Goal: Task Accomplishment & Management: Use online tool/utility

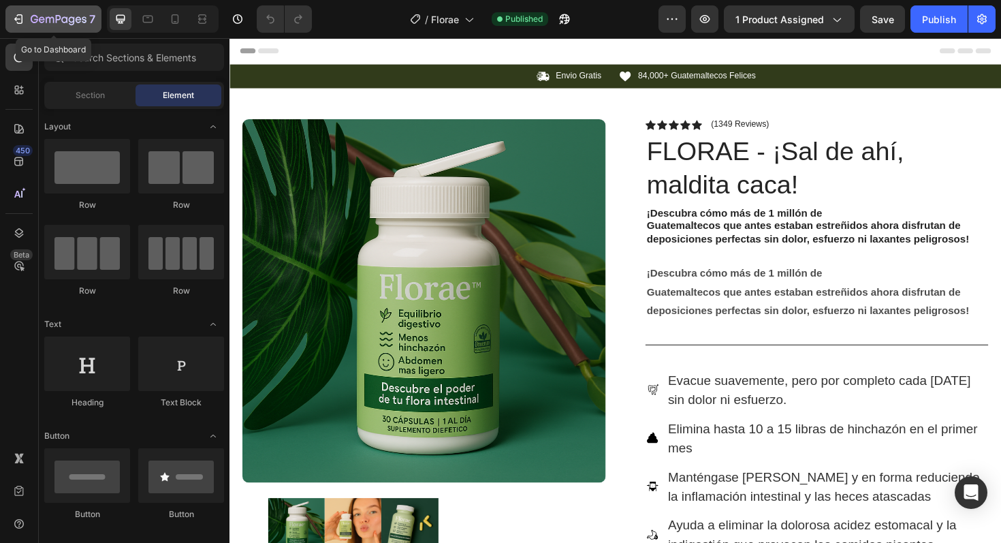
click at [30, 23] on div "7" at bounding box center [54, 19] width 84 height 16
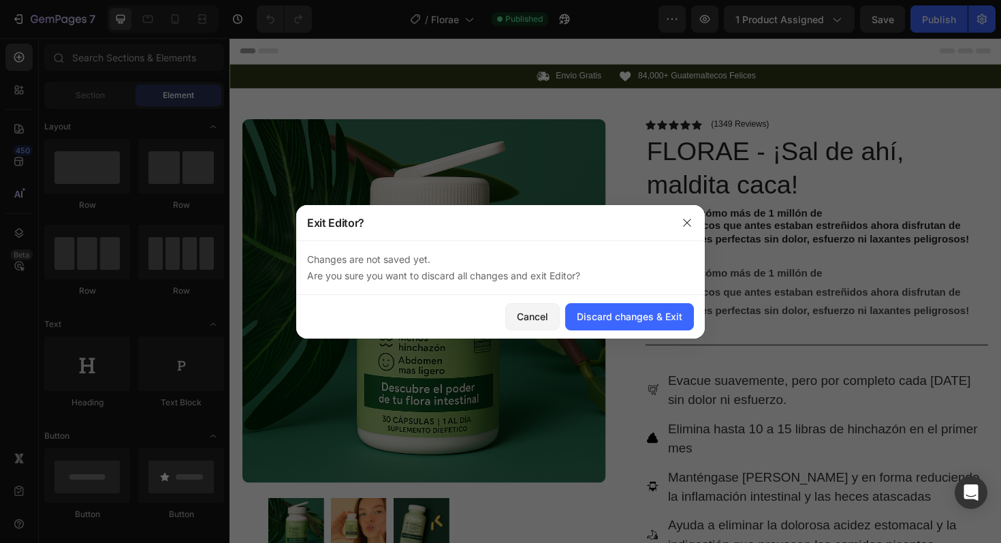
click at [700, 219] on div at bounding box center [686, 222] width 35 height 35
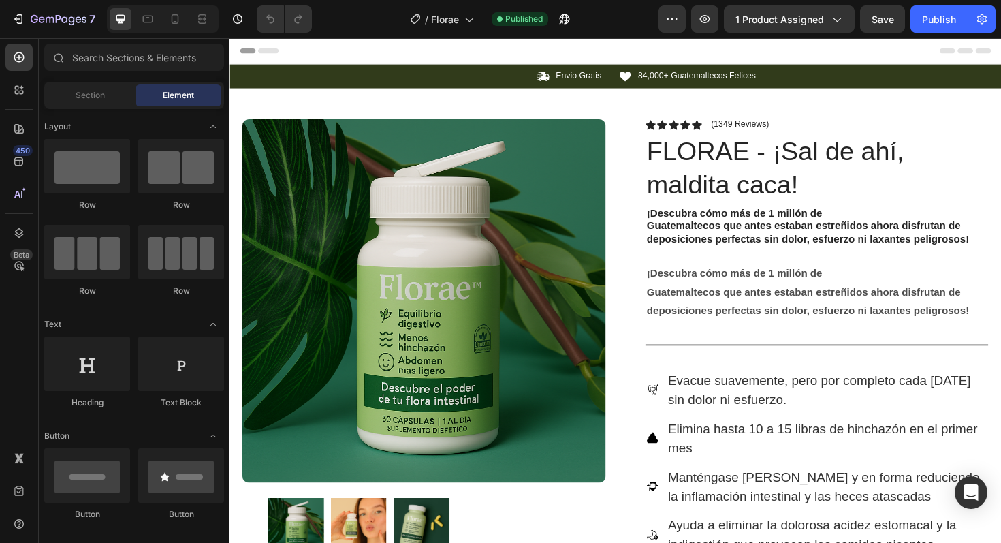
click at [4, 29] on div "7" at bounding box center [50, 18] width 101 height 27
click at [8, 20] on button "7" at bounding box center [53, 18] width 96 height 27
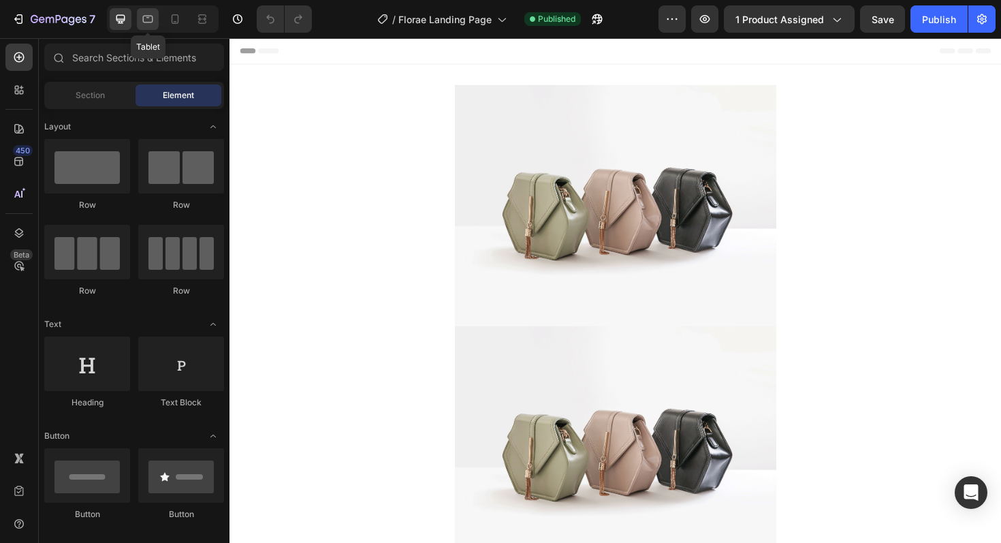
click at [157, 21] on div at bounding box center [148, 19] width 22 height 22
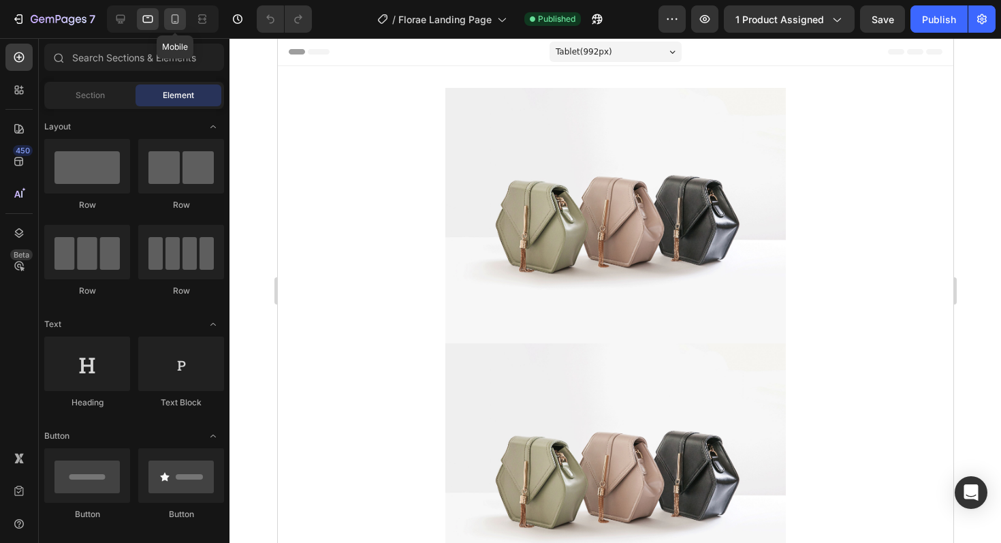
click at [168, 21] on icon at bounding box center [175, 19] width 14 height 14
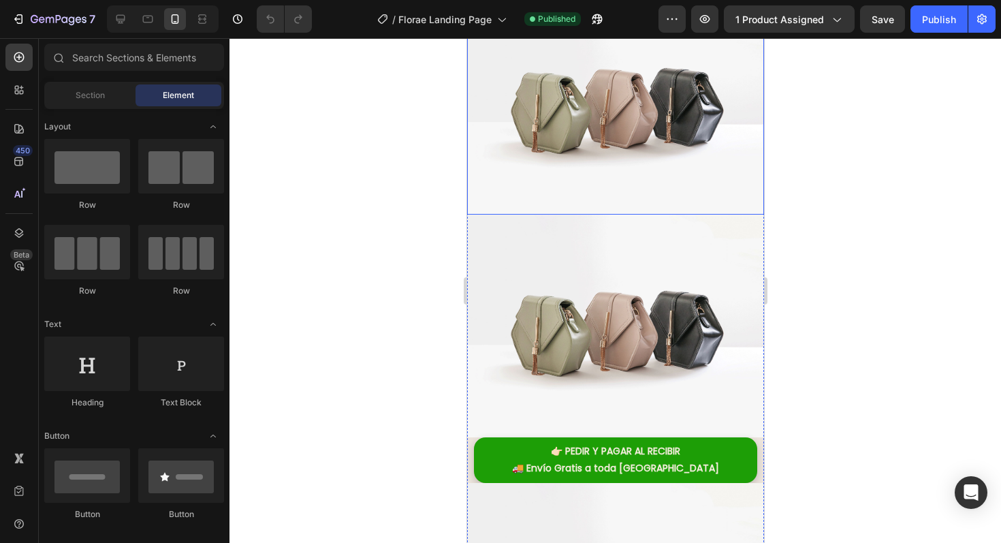
scroll to position [71, 0]
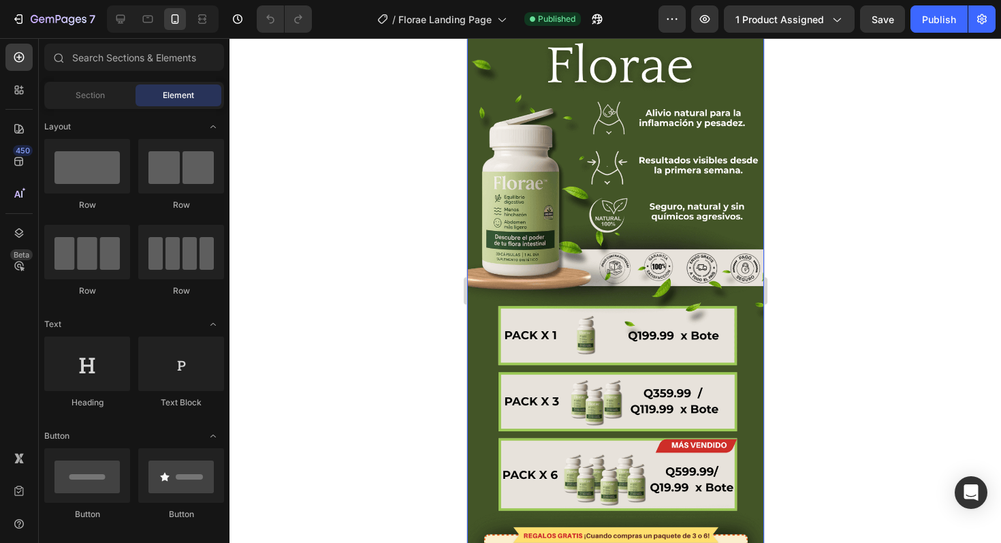
click at [593, 256] on img at bounding box center [614, 318] width 297 height 646
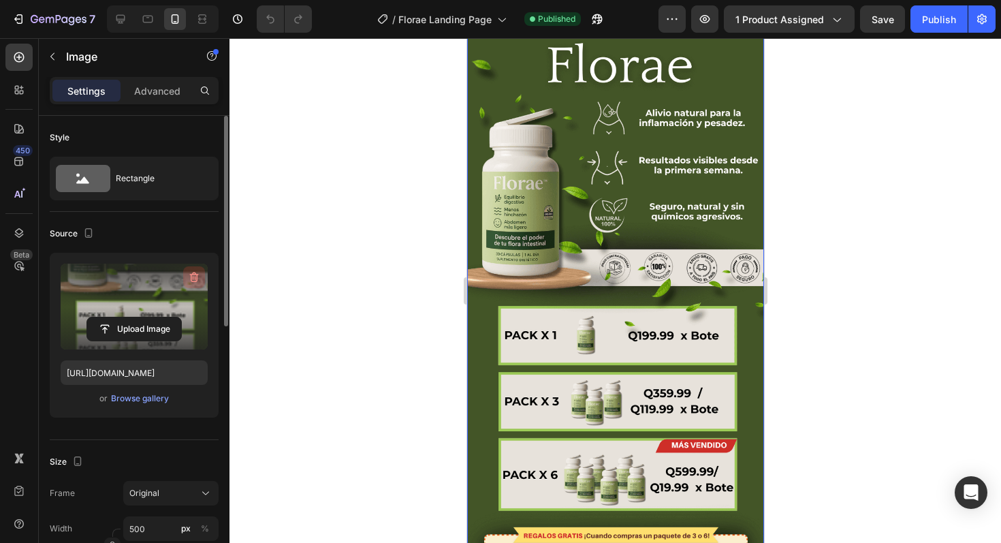
click at [197, 276] on icon "button" at bounding box center [194, 277] width 9 height 10
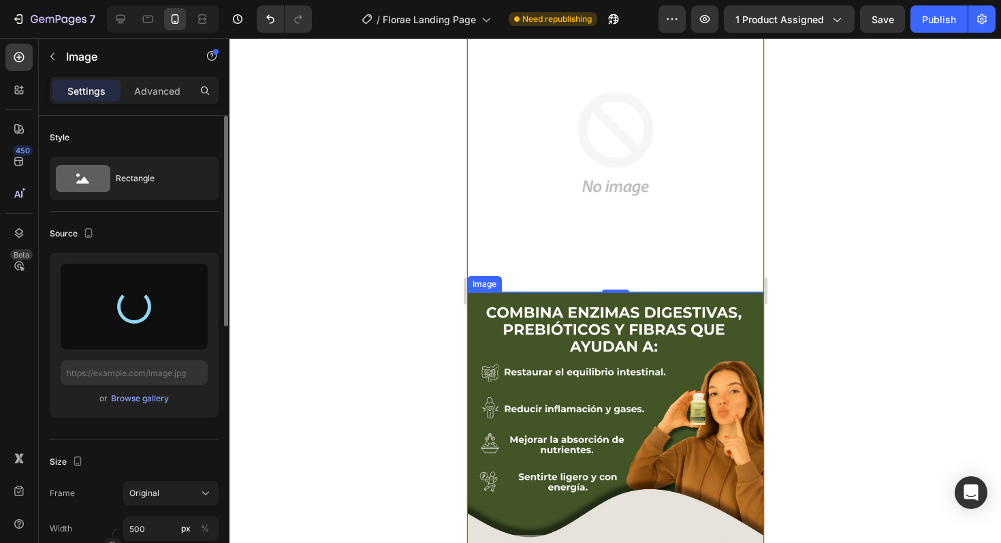
type input "https://cdn.shopify.com/s/files/1/0641/2707/4480/files/gempages_554415666472420…"
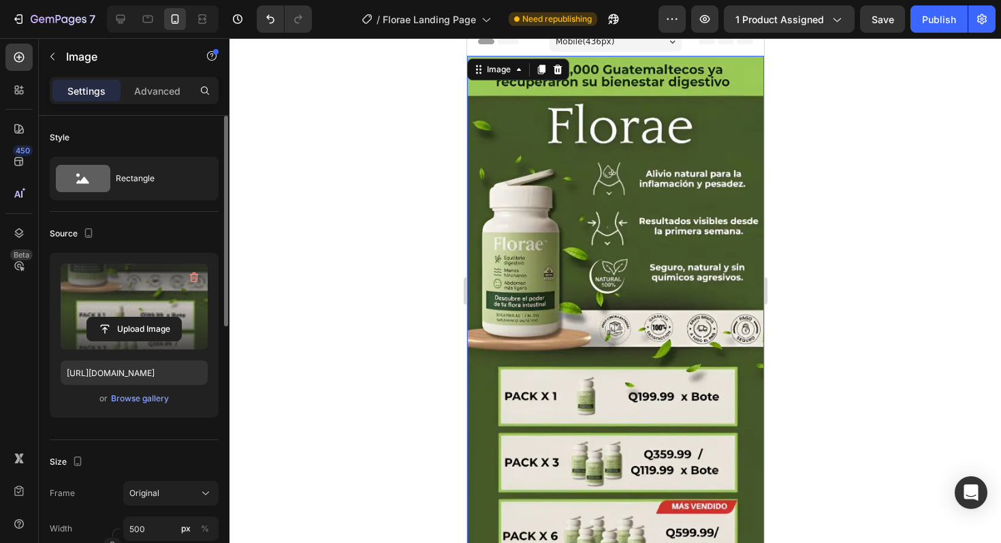
scroll to position [0, 0]
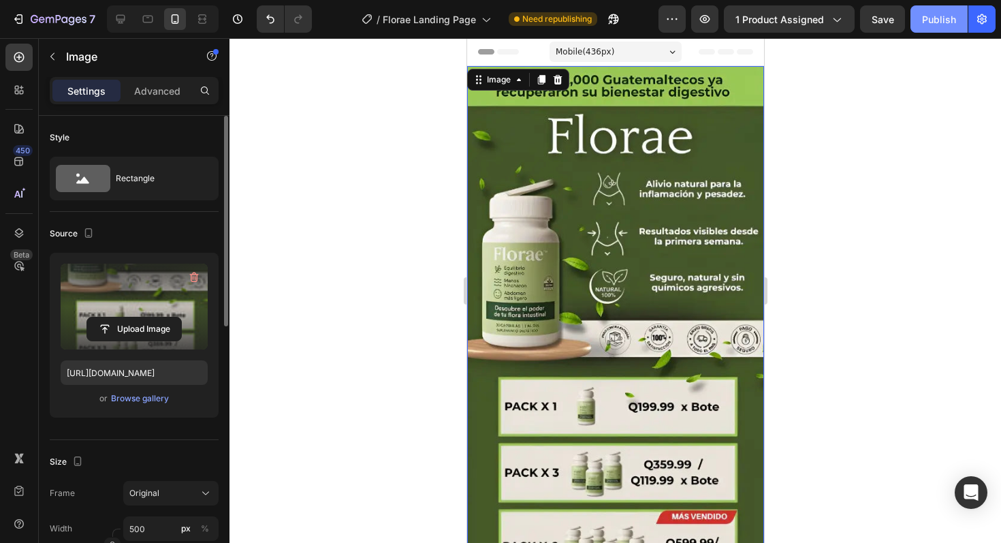
click at [942, 17] on div "Publish" at bounding box center [939, 19] width 34 height 14
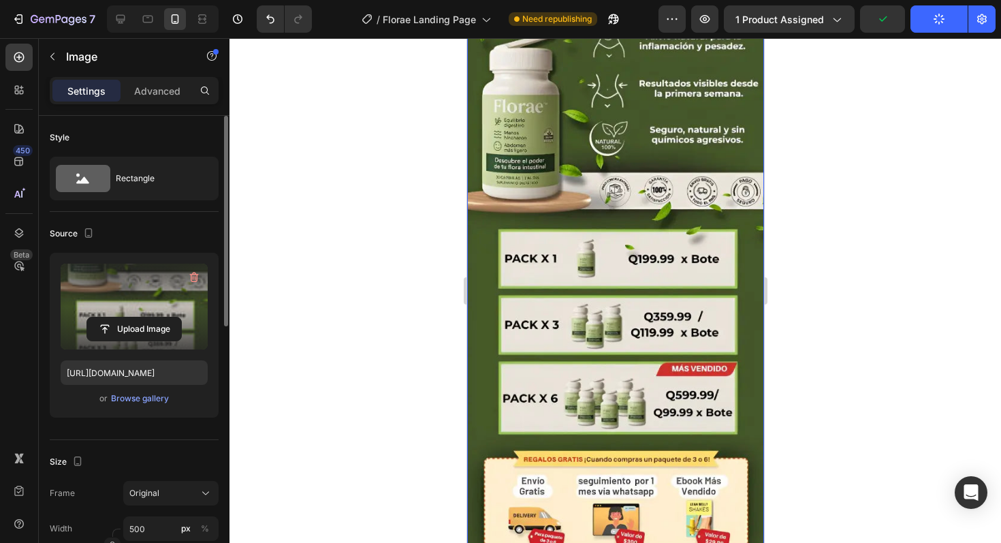
scroll to position [152, 0]
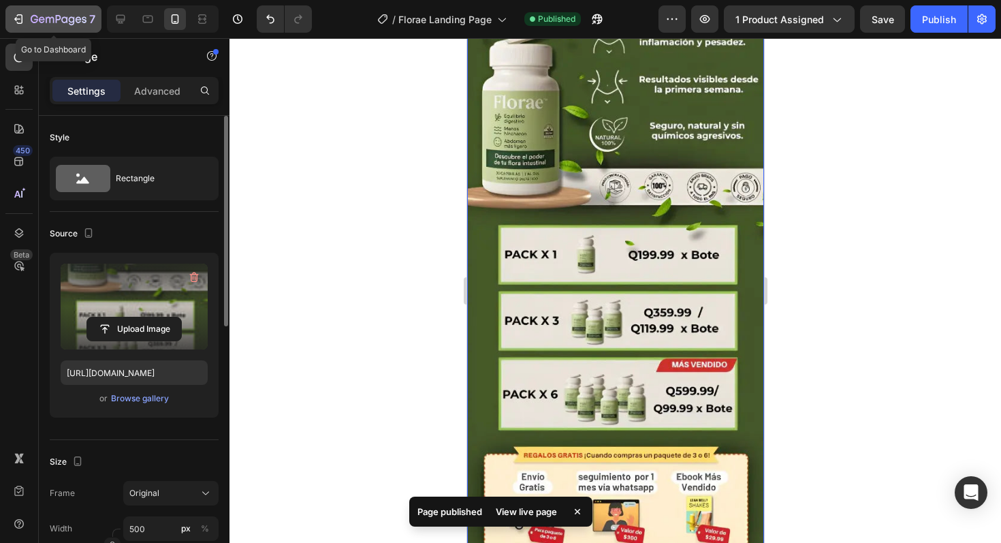
click at [7, 14] on button "7" at bounding box center [53, 18] width 96 height 27
